Goal: Find specific page/section: Find specific page/section

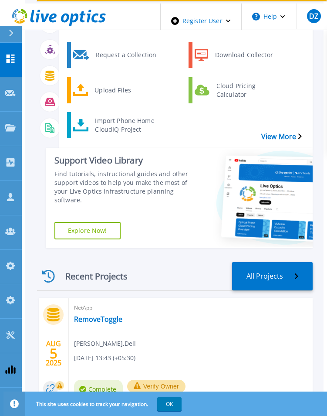
scroll to position [131, 0]
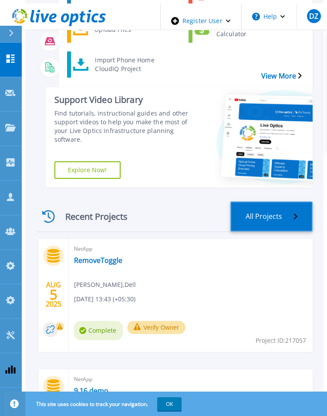
click at [268, 208] on link "All Projects" at bounding box center [272, 216] width 82 height 30
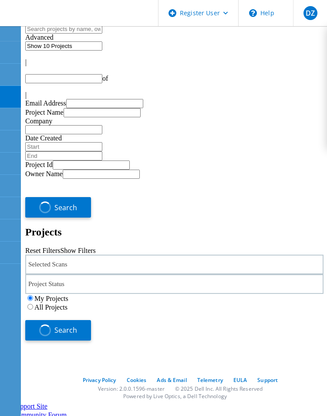
type input "1"
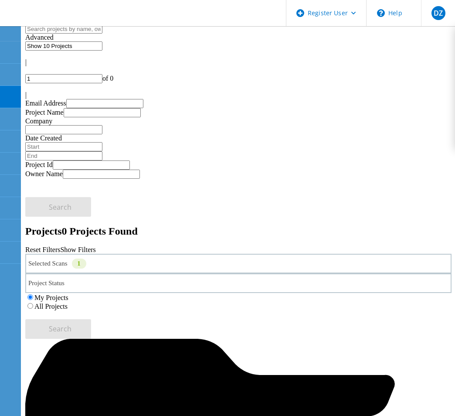
click at [95, 246] on link "Show Filters" at bounding box center [77, 249] width 35 height 7
click at [68, 302] on label "All Projects" at bounding box center [50, 305] width 33 height 7
click at [33, 303] on input "All Projects" at bounding box center [30, 306] width 6 height 6
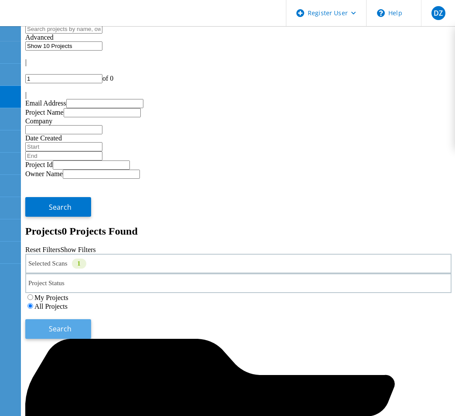
click at [71, 324] on span "Search" at bounding box center [60, 329] width 23 height 10
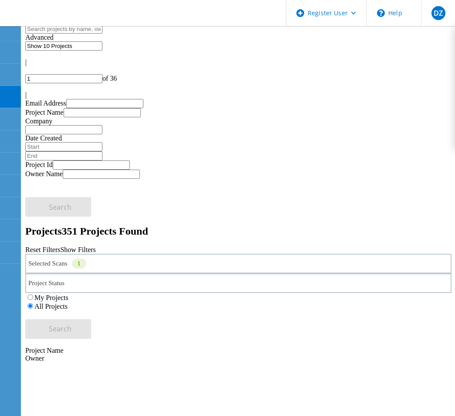
click at [126, 254] on div "Selected Scans 1" at bounding box center [238, 264] width 426 height 20
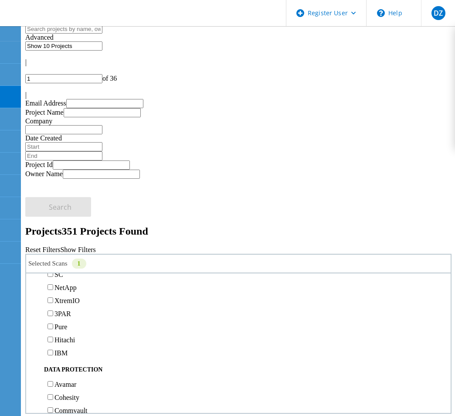
scroll to position [261, 0]
click at [333, 310] on div "Search" at bounding box center [238, 324] width 426 height 28
